Goal: Task Accomplishment & Management: Complete application form

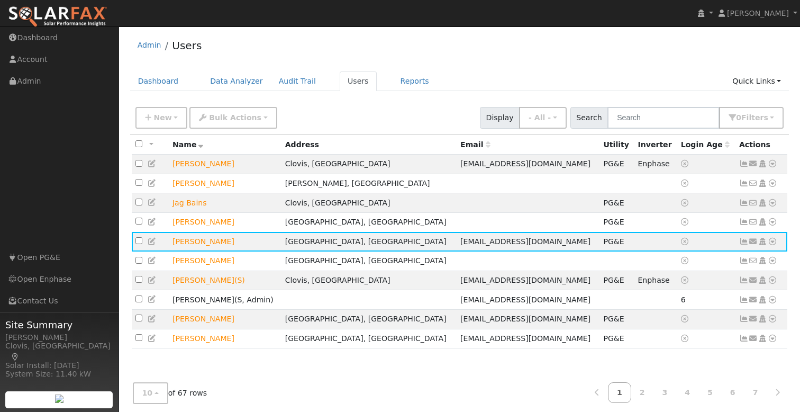
scroll to position [13, 0]
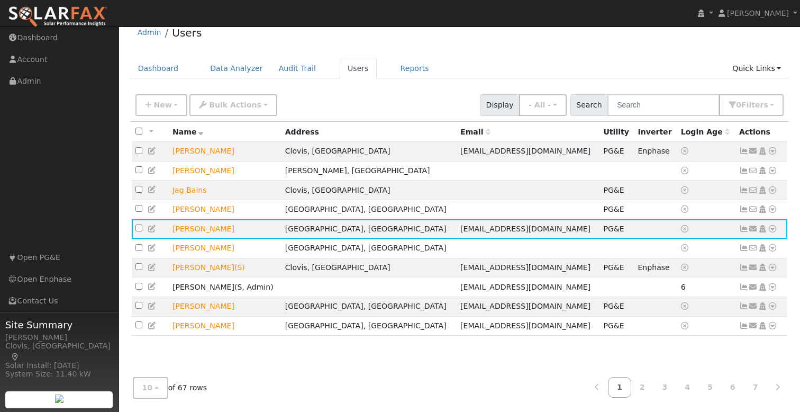
click at [377, 94] on div "New Add User Quick Add Quick Connect Quick Convert Lead Bulk Actions Send Email…" at bounding box center [459, 103] width 653 height 25
click at [161, 109] on span "New" at bounding box center [163, 105] width 18 height 8
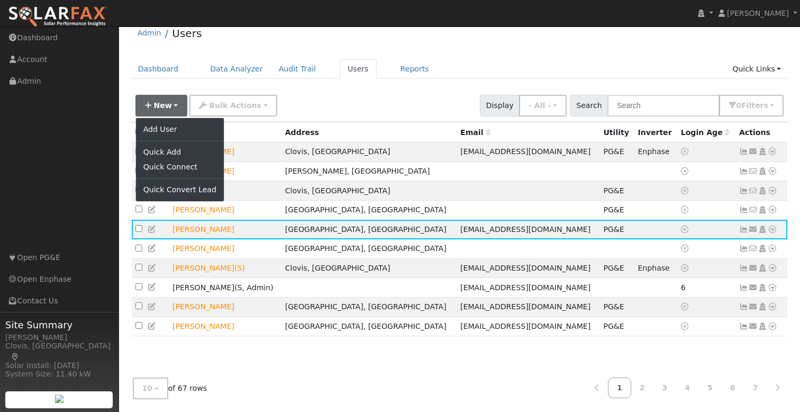
drag, startPoint x: 336, startPoint y: 116, endPoint x: 319, endPoint y: 115, distance: 17.0
click at [336, 116] on div "New Add User Quick Add Quick Connect Quick Convert Lead Bulk Actions Send Email…" at bounding box center [459, 103] width 653 height 25
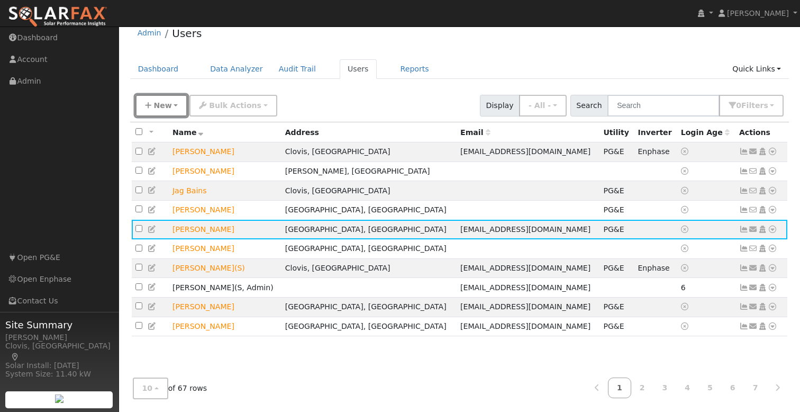
click at [158, 107] on span "New" at bounding box center [163, 105] width 18 height 8
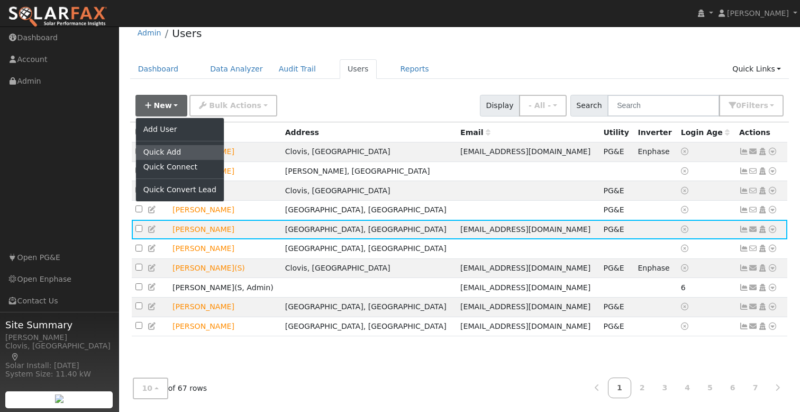
click at [183, 153] on link "Quick Add" at bounding box center [180, 152] width 88 height 15
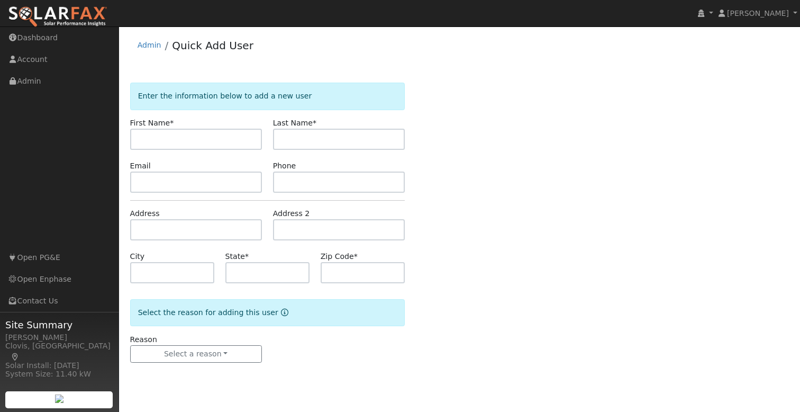
click at [55, 5] on link at bounding box center [57, 13] width 115 height 26
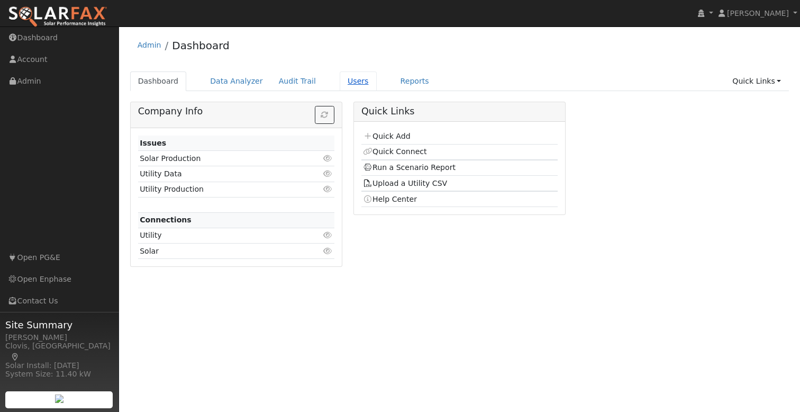
drag, startPoint x: 341, startPoint y: 76, endPoint x: 331, endPoint y: 79, distance: 10.7
click at [341, 76] on link "Users" at bounding box center [358, 81] width 37 height 20
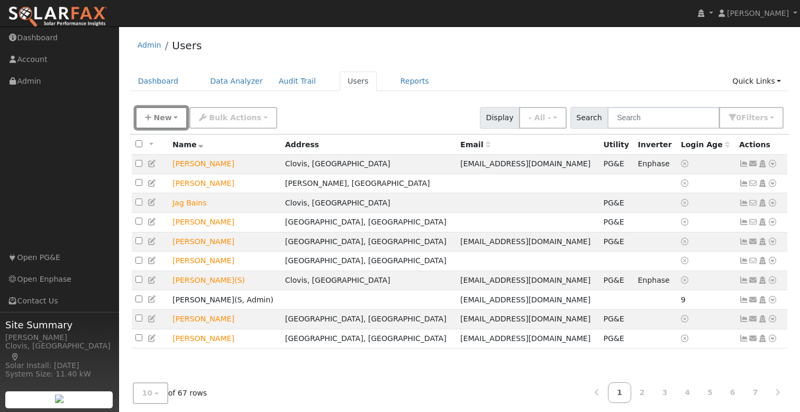
click at [171, 114] on button "New" at bounding box center [162, 118] width 52 height 22
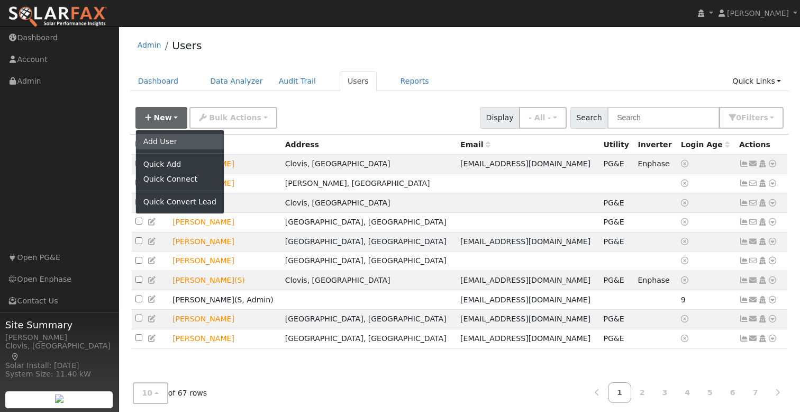
click at [158, 141] on link "Add User" at bounding box center [180, 141] width 88 height 15
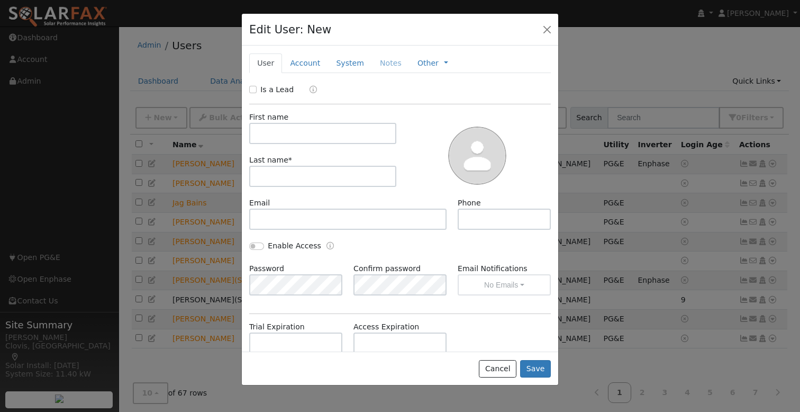
click at [264, 96] on div "Is a Lead First name Last name * Email Phone Enable Access Password Confirm pas…" at bounding box center [400, 266] width 302 height 365
click at [266, 92] on label "Is a Lead" at bounding box center [276, 89] width 33 height 11
click at [257, 92] on input "Is a Lead" at bounding box center [252, 89] width 7 height 7
checkbox input "true"
drag, startPoint x: 291, startPoint y: 129, endPoint x: 337, endPoint y: 135, distance: 46.9
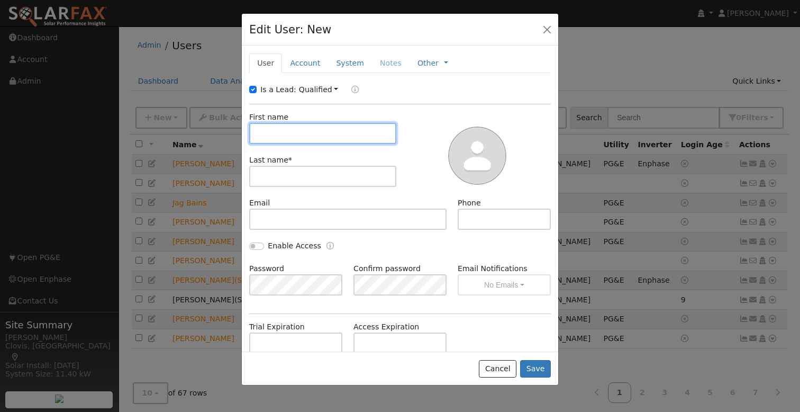
click at [291, 129] on input "text" at bounding box center [322, 133] width 147 height 21
click at [323, 134] on input "text" at bounding box center [322, 133] width 147 height 21
type input "Kristi"
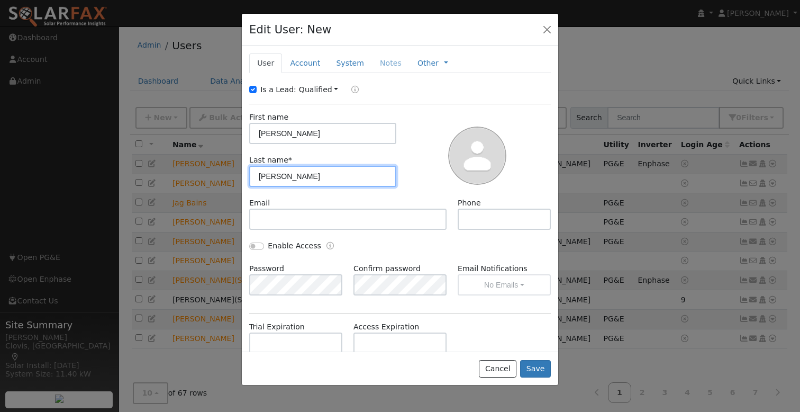
type input "Blatner"
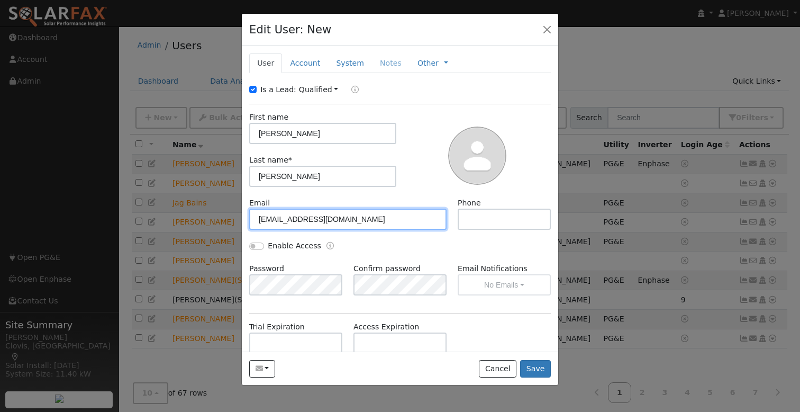
type input "[EMAIL_ADDRESS][DOMAIN_NAME]"
click at [421, 176] on div at bounding box center [477, 155] width 155 height 86
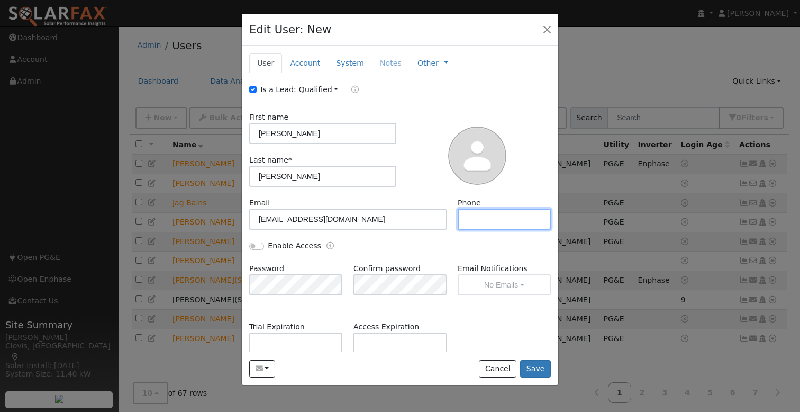
click at [498, 216] on input "text" at bounding box center [504, 219] width 93 height 21
drag, startPoint x: 503, startPoint y: 220, endPoint x: 536, endPoint y: 218, distance: 32.9
click at [503, 220] on input "559.786.8382" at bounding box center [504, 219] width 93 height 21
type input "559.786.2382"
click at [310, 63] on link "Account" at bounding box center [305, 63] width 46 height 20
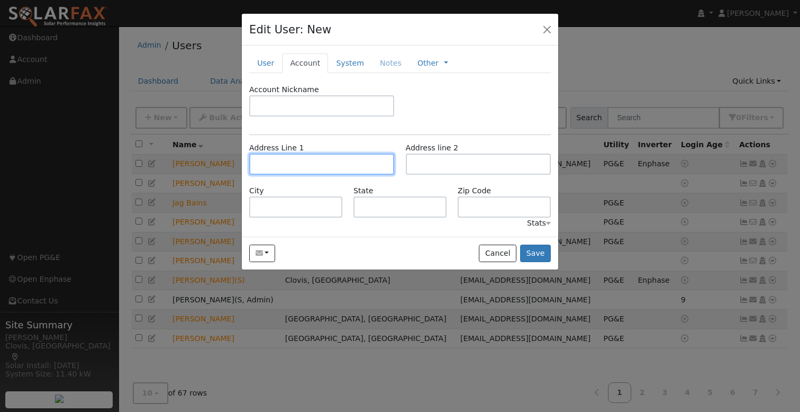
click at [297, 163] on input "text" at bounding box center [321, 164] width 145 height 21
click at [321, 163] on input "text" at bounding box center [321, 164] width 145 height 21
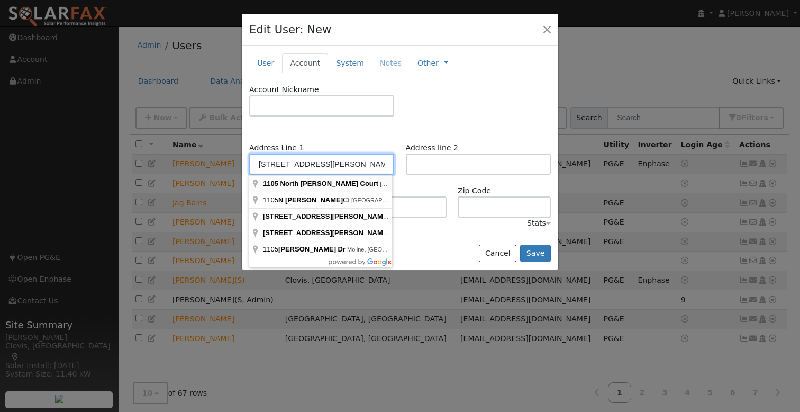
type input "1105 North Velie Court"
type input "Visalia"
type input "CA"
type input "93292"
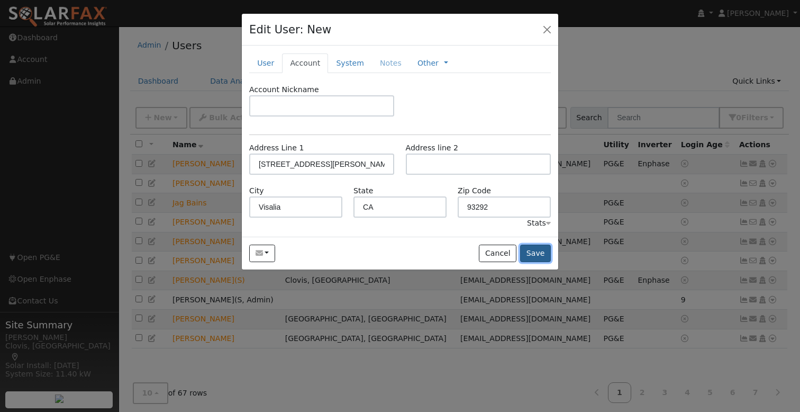
click at [529, 252] on button "Save" at bounding box center [535, 254] width 31 height 18
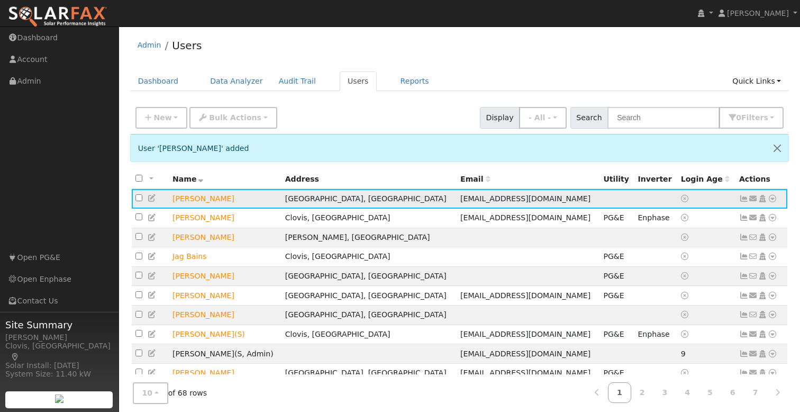
click at [774, 200] on icon at bounding box center [773, 198] width 10 height 7
click at [0, 0] on link "Utility" at bounding box center [0, 0] width 0 height 0
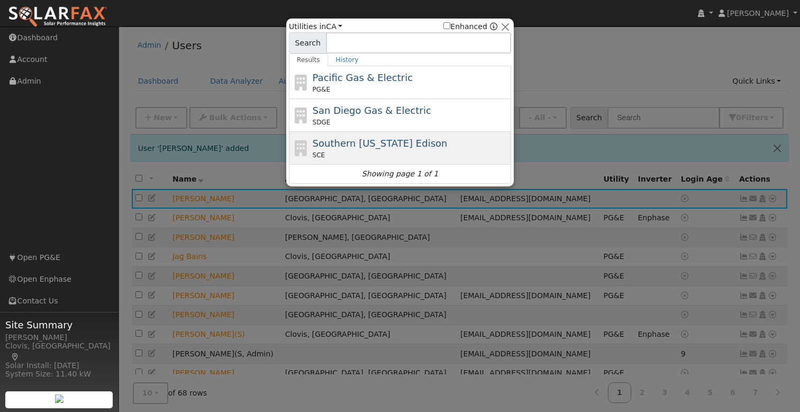
click at [373, 146] on span "Southern California Edison" at bounding box center [380, 143] width 135 height 11
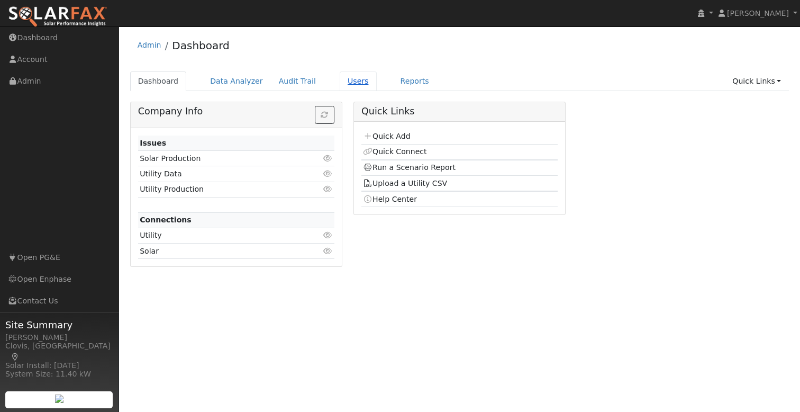
click at [341, 83] on link "Users" at bounding box center [358, 81] width 37 height 20
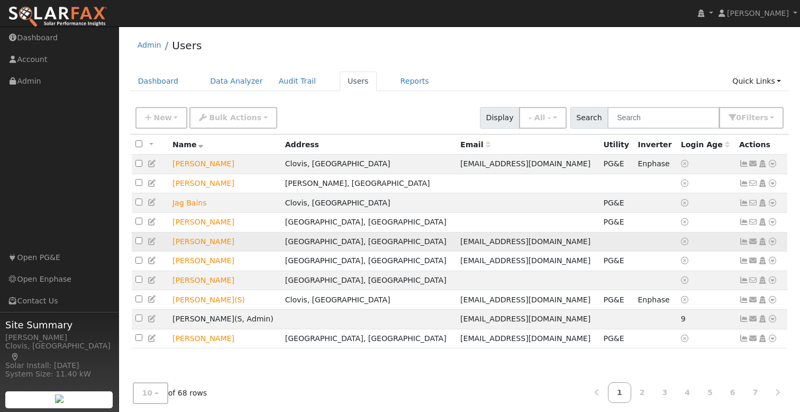
click at [772, 245] on icon at bounding box center [773, 241] width 10 height 7
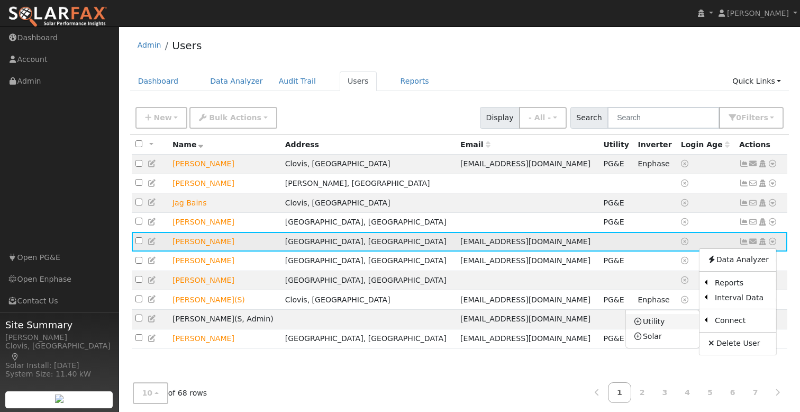
click at [666, 324] on link "Utility" at bounding box center [663, 321] width 74 height 15
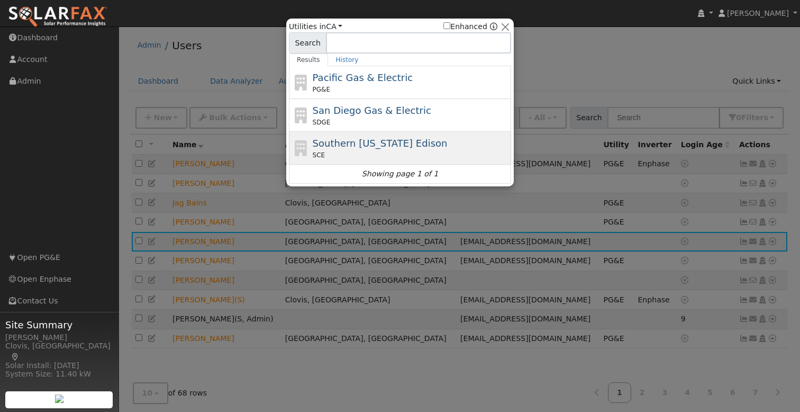
click at [351, 145] on span "Southern California Edison" at bounding box center [380, 143] width 135 height 11
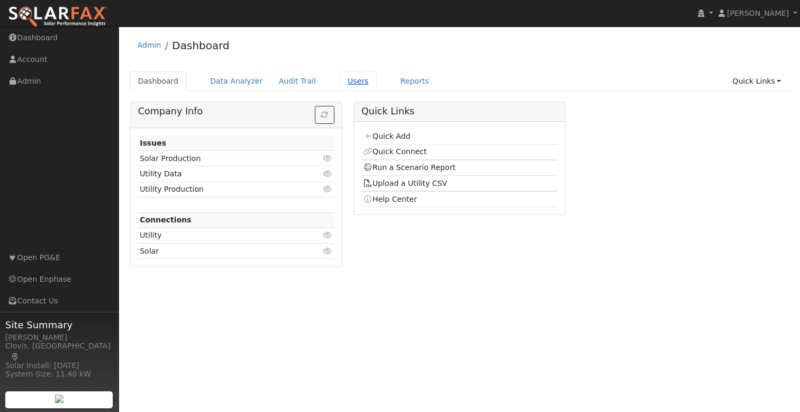
click at [345, 81] on link "Users" at bounding box center [358, 81] width 37 height 20
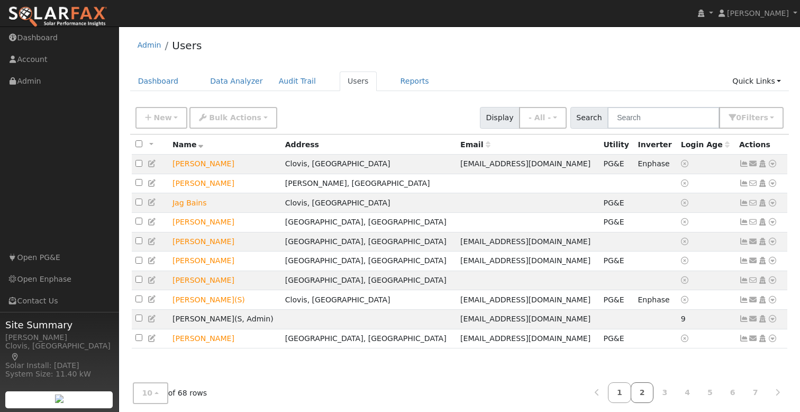
click at [642, 391] on link "2" at bounding box center [642, 392] width 23 height 21
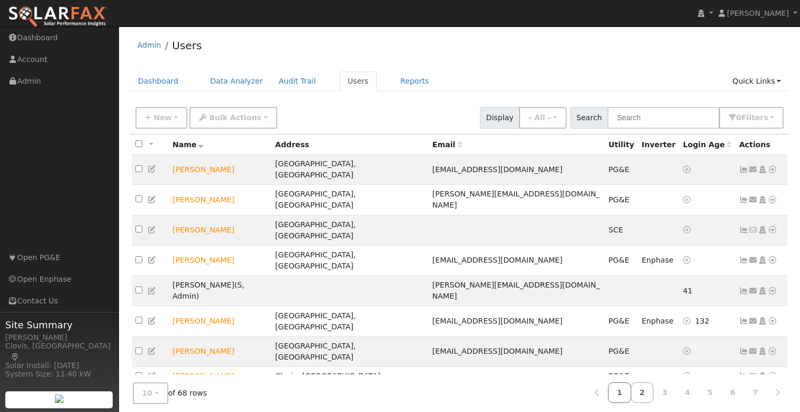
click at [622, 390] on link "1" at bounding box center [619, 392] width 23 height 21
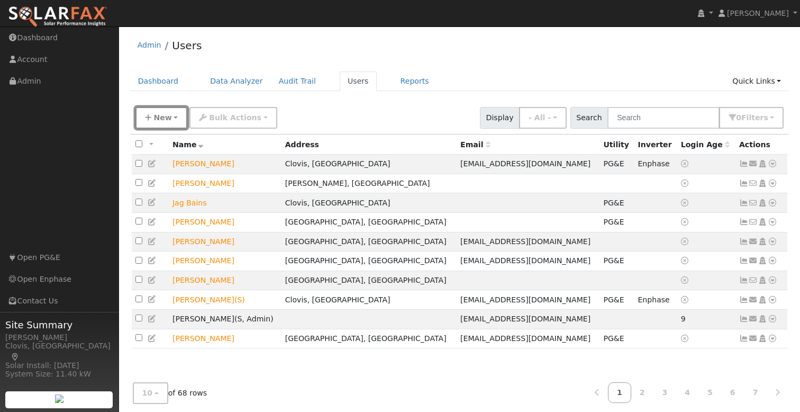
click at [149, 118] on icon "button" at bounding box center [148, 117] width 6 height 7
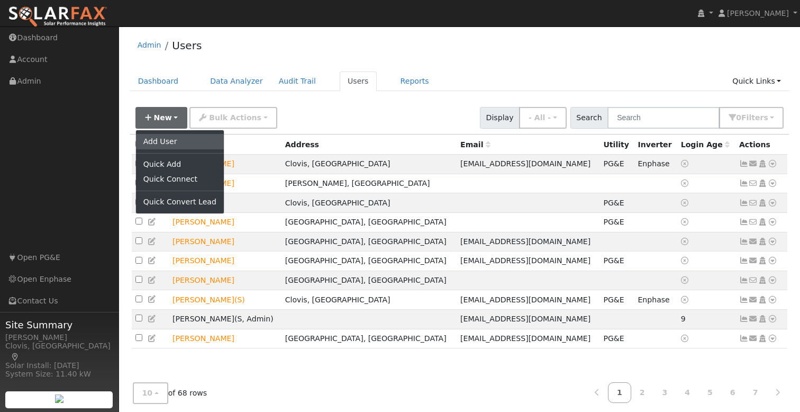
click at [170, 139] on link "Add User" at bounding box center [180, 141] width 88 height 15
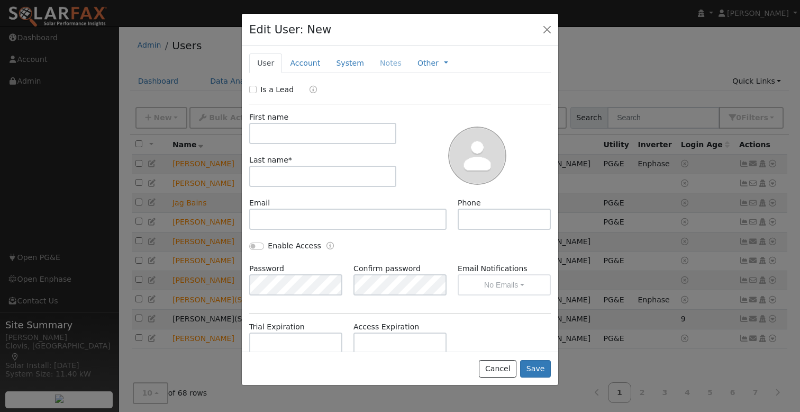
drag, startPoint x: 379, startPoint y: 113, endPoint x: 351, endPoint y: 122, distance: 29.1
click at [379, 113] on div "First name" at bounding box center [323, 128] width 158 height 32
click at [318, 139] on input "text" at bounding box center [322, 133] width 147 height 21
click at [394, 112] on div "First name" at bounding box center [323, 128] width 158 height 32
drag, startPoint x: 314, startPoint y: 139, endPoint x: 337, endPoint y: 136, distance: 22.5
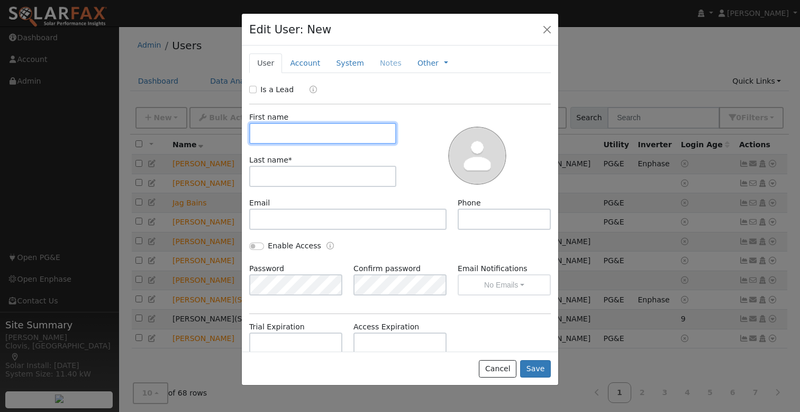
click at [314, 139] on input "text" at bounding box center [322, 133] width 147 height 21
click at [381, 110] on div "First name Last name *" at bounding box center [400, 150] width 309 height 93
drag, startPoint x: 320, startPoint y: 131, endPoint x: 329, endPoint y: 132, distance: 9.6
click at [322, 132] on input "text" at bounding box center [322, 133] width 147 height 21
click at [319, 139] on input "text" at bounding box center [322, 133] width 147 height 21
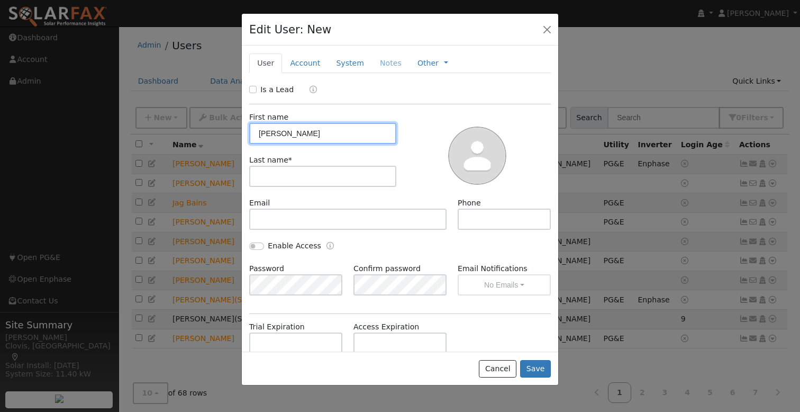
type input "[PERSON_NAME]"
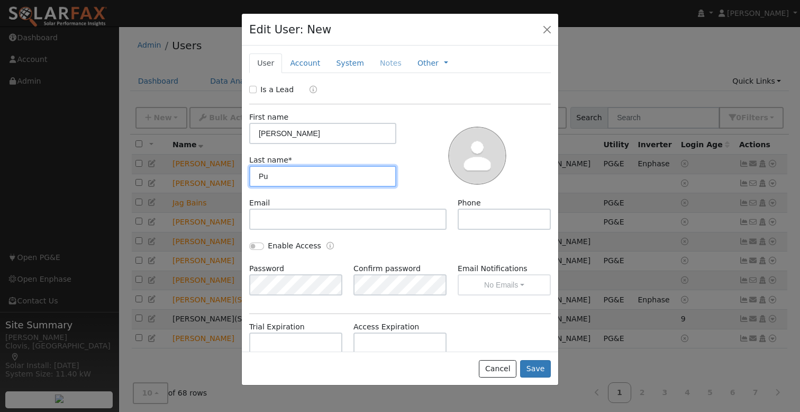
type input "P"
click at [552, 29] on button "button" at bounding box center [547, 29] width 15 height 15
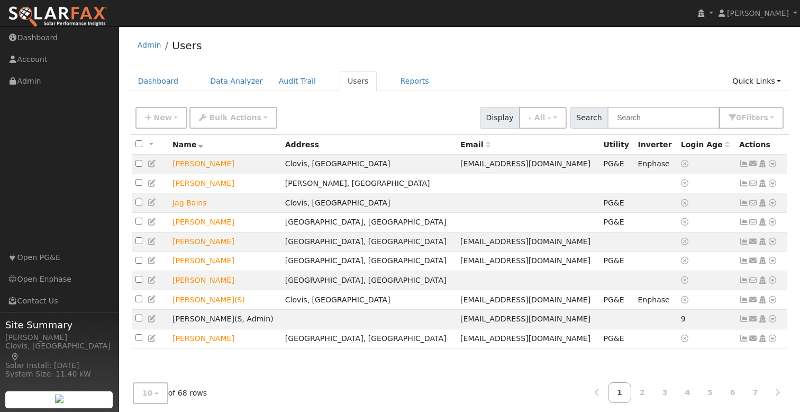
click at [394, 113] on div "New Add User Quick Add Quick Connect Quick Convert Lead Bulk Actions Send Email…" at bounding box center [459, 115] width 653 height 25
click at [145, 118] on icon "button" at bounding box center [148, 117] width 6 height 7
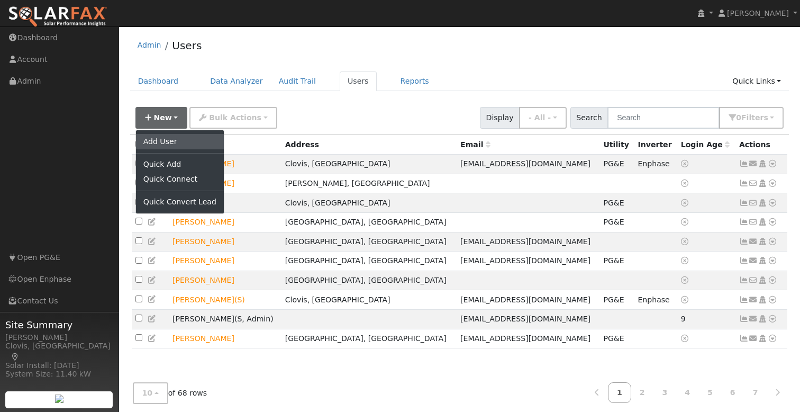
click at [182, 142] on link "Add User" at bounding box center [180, 141] width 88 height 15
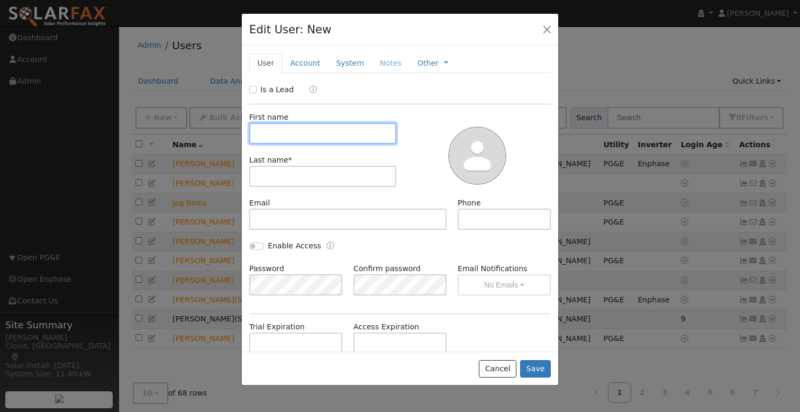
drag, startPoint x: 306, startPoint y: 132, endPoint x: 315, endPoint y: 102, distance: 30.8
click at [308, 132] on input "text" at bounding box center [322, 133] width 147 height 21
drag, startPoint x: 251, startPoint y: 91, endPoint x: 260, endPoint y: 94, distance: 9.0
click at [252, 91] on input "Is a Lead" at bounding box center [252, 89] width 7 height 7
checkbox input "true"
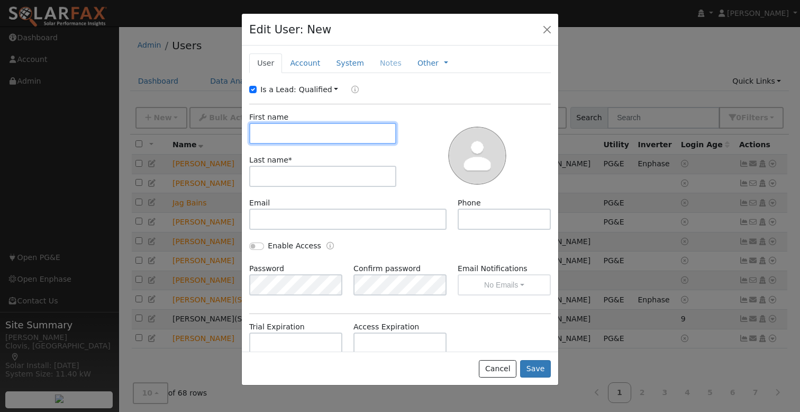
drag, startPoint x: 329, startPoint y: 131, endPoint x: 361, endPoint y: 128, distance: 31.9
click at [330, 131] on input "text" at bounding box center [322, 133] width 147 height 21
type input "[PERSON_NAME]"
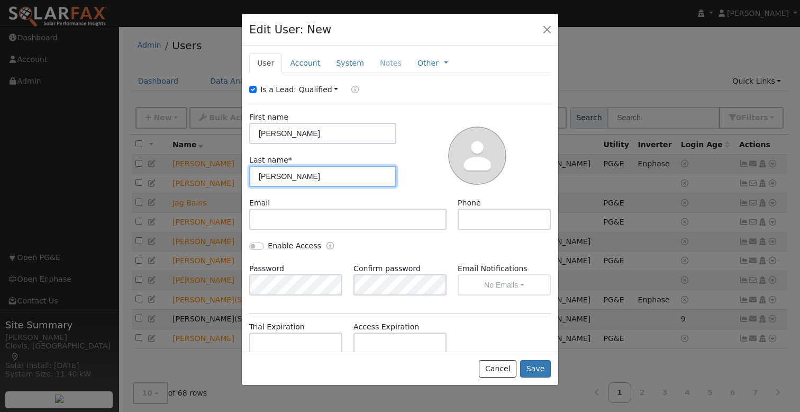
type input "[PERSON_NAME]"
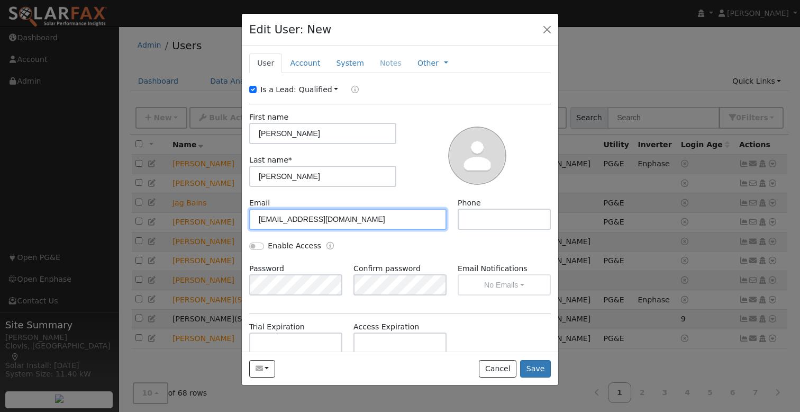
type input "[EMAIL_ADDRESS][DOMAIN_NAME]"
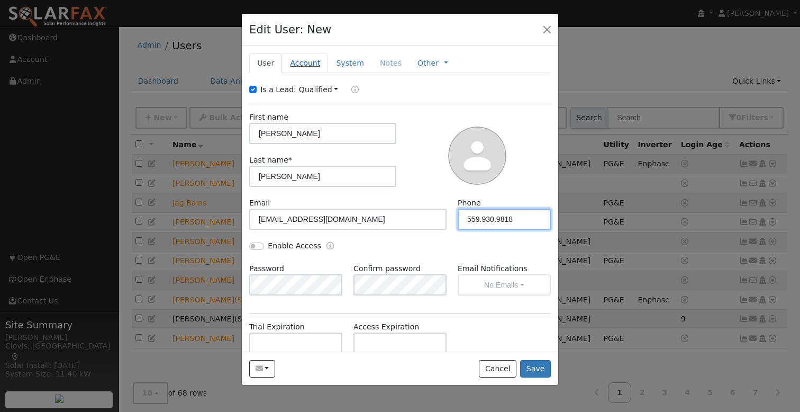
type input "559.930.9818"
click at [317, 62] on link "Account" at bounding box center [305, 63] width 46 height 20
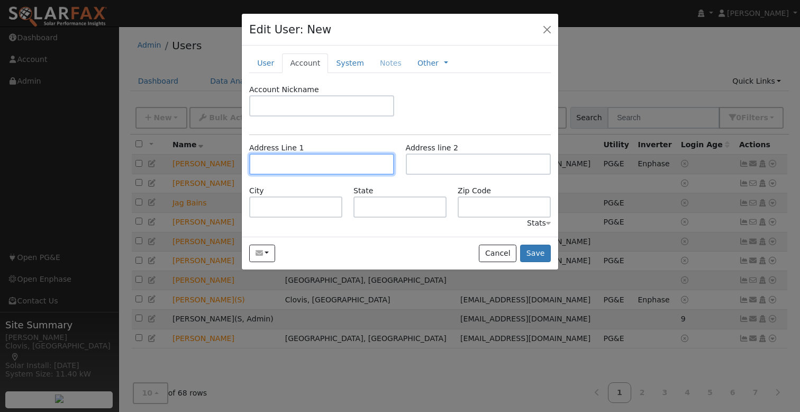
drag, startPoint x: 315, startPoint y: 157, endPoint x: 350, endPoint y: 148, distance: 36.2
click at [317, 158] on input "text" at bounding box center [321, 164] width 145 height 21
click at [367, 130] on div "Account Nickname Address Line 1 Address line 2 City State Zip Code Stats" at bounding box center [400, 156] width 302 height 145
drag, startPoint x: 324, startPoint y: 166, endPoint x: 352, endPoint y: 147, distance: 33.5
click at [325, 166] on input "text" at bounding box center [321, 164] width 145 height 21
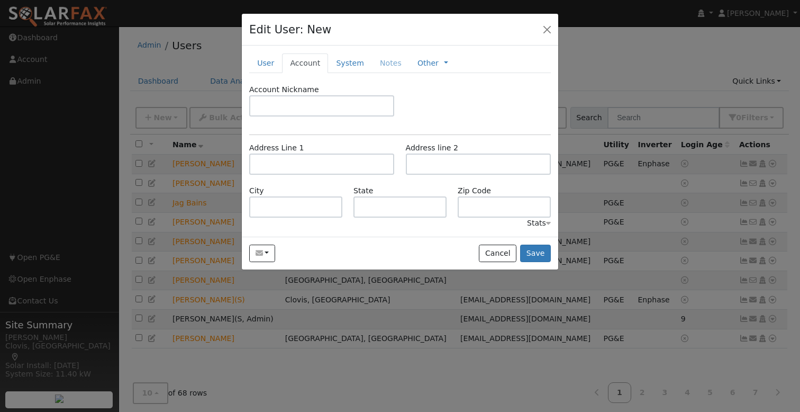
click at [353, 129] on div "Account Nickname Address Line 1 Address line 2 City State Zip Code Stats" at bounding box center [400, 156] width 302 height 145
click at [338, 165] on input "text" at bounding box center [321, 164] width 145 height 21
click at [321, 173] on input "text" at bounding box center [321, 164] width 145 height 21
click at [318, 170] on input "text" at bounding box center [321, 164] width 145 height 21
click at [329, 139] on div "Account Nickname Address Line 1 Address line 2 City State Zip Code Stats" at bounding box center [400, 156] width 302 height 145
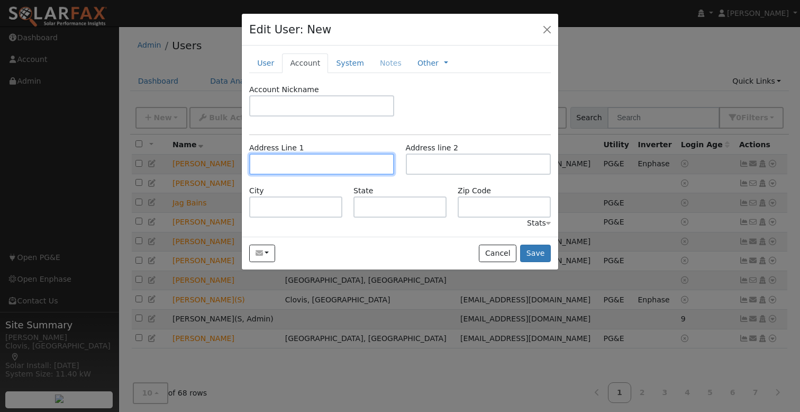
click at [307, 169] on input "text" at bounding box center [321, 164] width 145 height 21
click at [447, 108] on div "Account Nickname" at bounding box center [400, 105] width 313 height 43
click at [384, 121] on div "Account Nickname" at bounding box center [400, 105] width 313 height 43
click at [442, 110] on div "Account Nickname" at bounding box center [400, 105] width 313 height 43
click at [429, 108] on div "Account Nickname" at bounding box center [400, 105] width 313 height 43
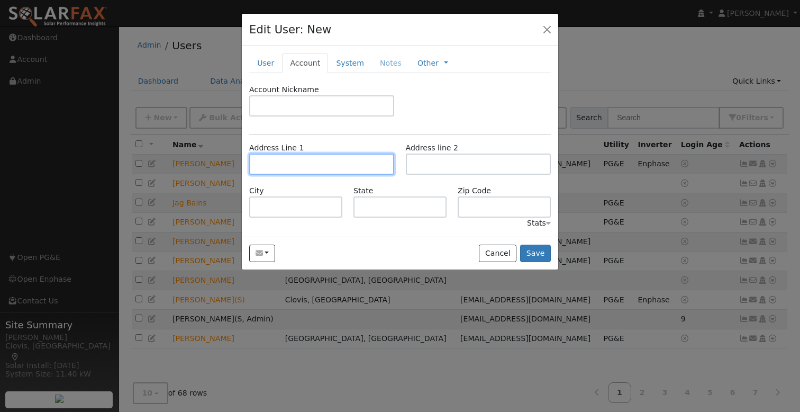
click at [292, 167] on input "text" at bounding box center [321, 164] width 145 height 21
click at [447, 109] on div "Account Nickname" at bounding box center [400, 105] width 313 height 43
click at [301, 159] on input "text" at bounding box center [321, 164] width 145 height 21
click at [309, 166] on input "text" at bounding box center [321, 164] width 145 height 21
type input "[STREET_ADDRESS]"
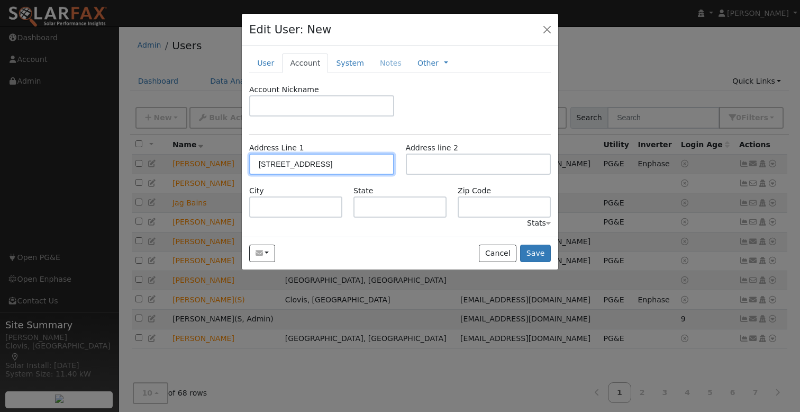
type input "[GEOGRAPHIC_DATA]"
type input "CA"
type input "93711"
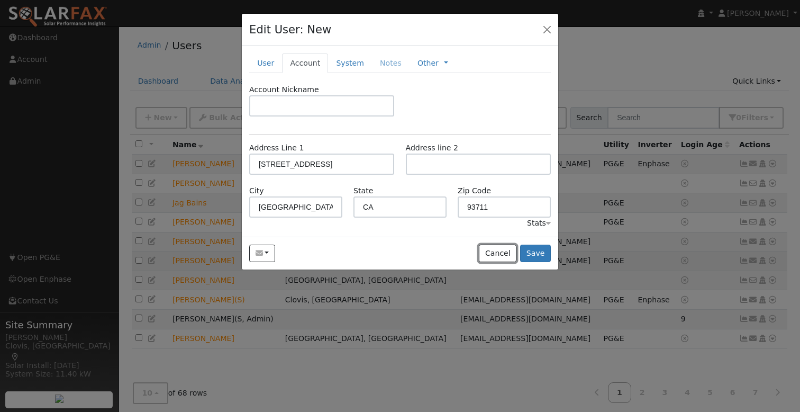
click at [508, 256] on button "Cancel" at bounding box center [498, 254] width 38 height 18
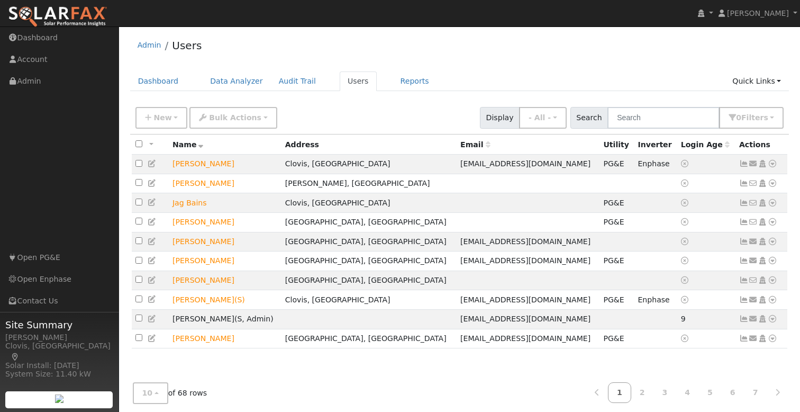
click at [448, 119] on div "New Add User Quick Add Quick Connect Quick Convert Lead Bulk Actions Send Email…" at bounding box center [459, 115] width 653 height 25
drag, startPoint x: 432, startPoint y: 113, endPoint x: 486, endPoint y: 63, distance: 74.2
click at [432, 113] on div "New Add User Quick Add Quick Connect Quick Convert Lead Bulk Actions Send Email…" at bounding box center [459, 115] width 653 height 25
